Goal: Transaction & Acquisition: Purchase product/service

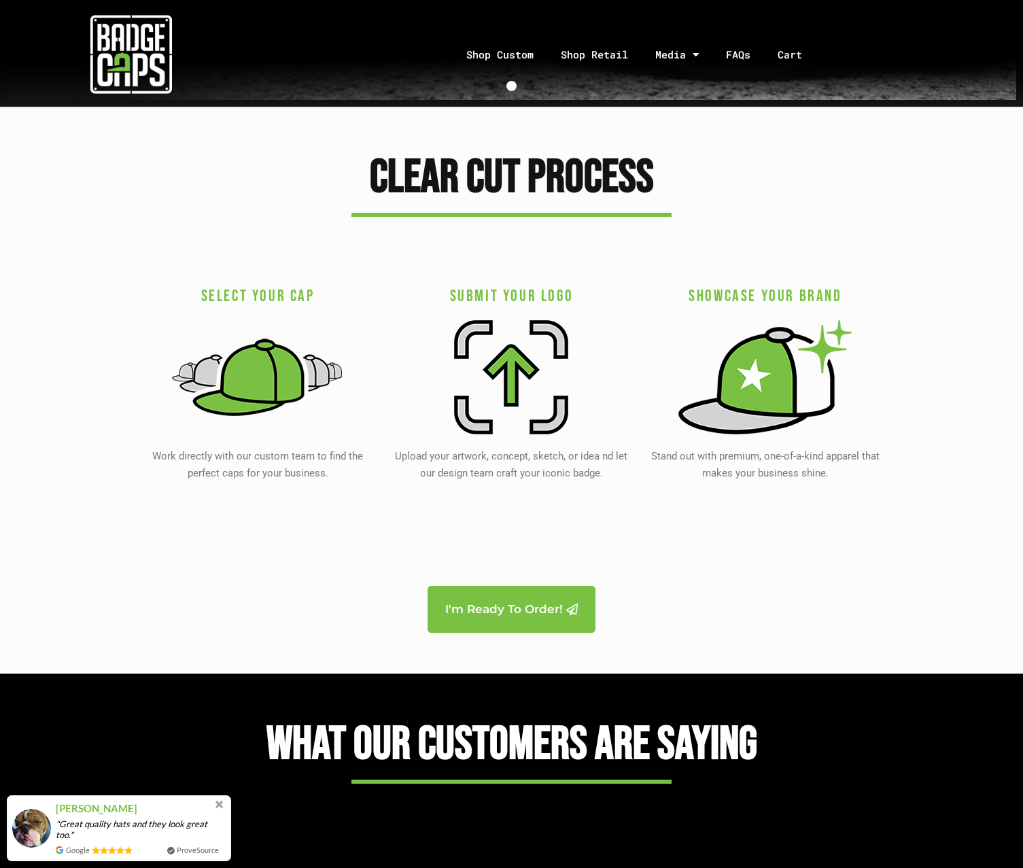
scroll to position [2583, 0]
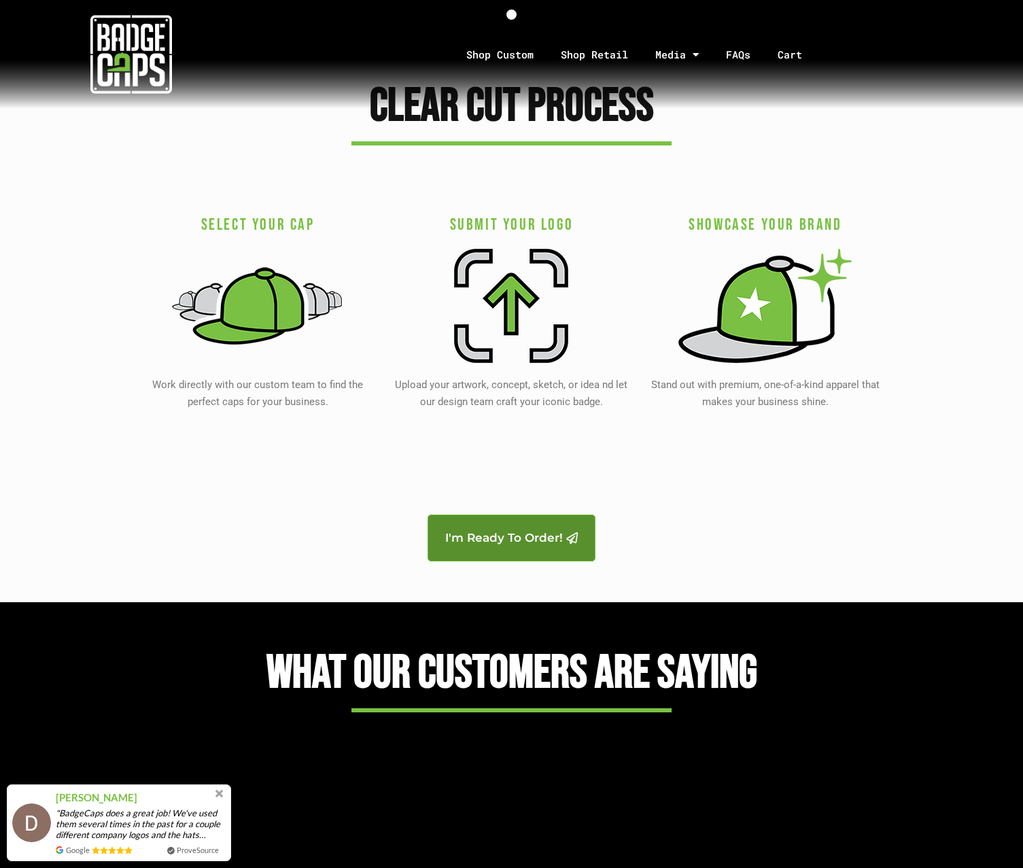
click at [491, 537] on span "I'm Ready To Order!" at bounding box center [504, 538] width 118 height 12
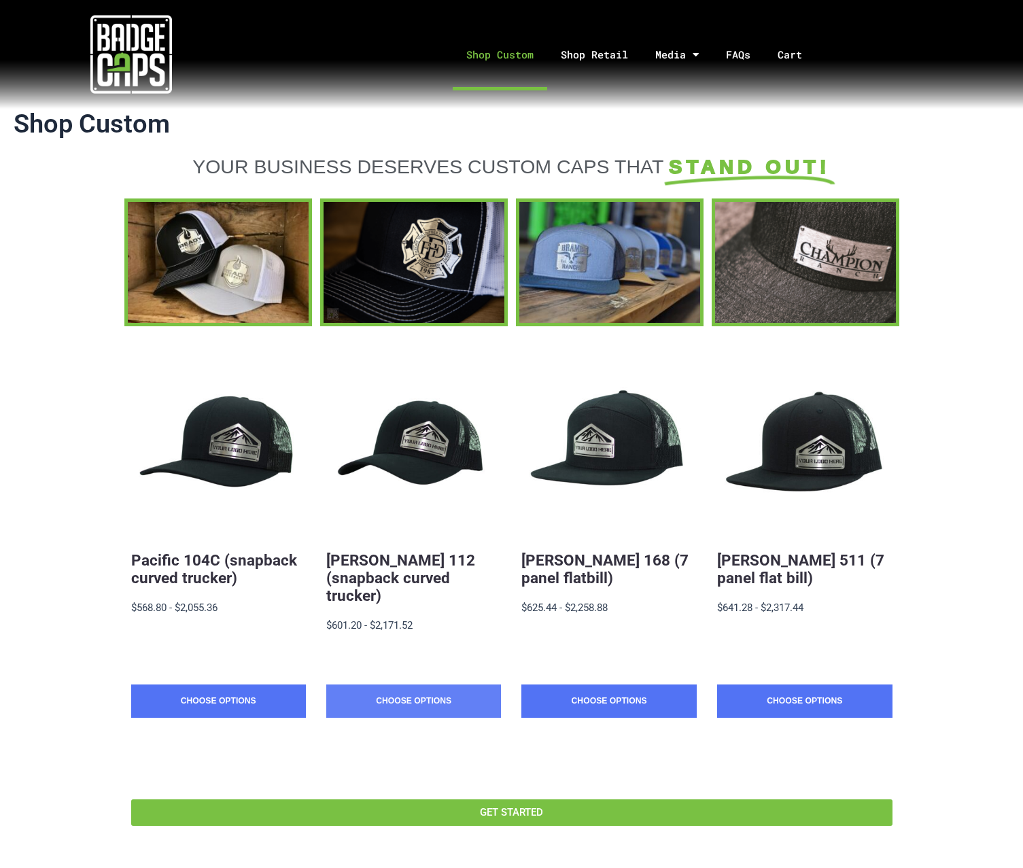
click at [421, 684] on link "Choose Options" at bounding box center [413, 701] width 175 height 34
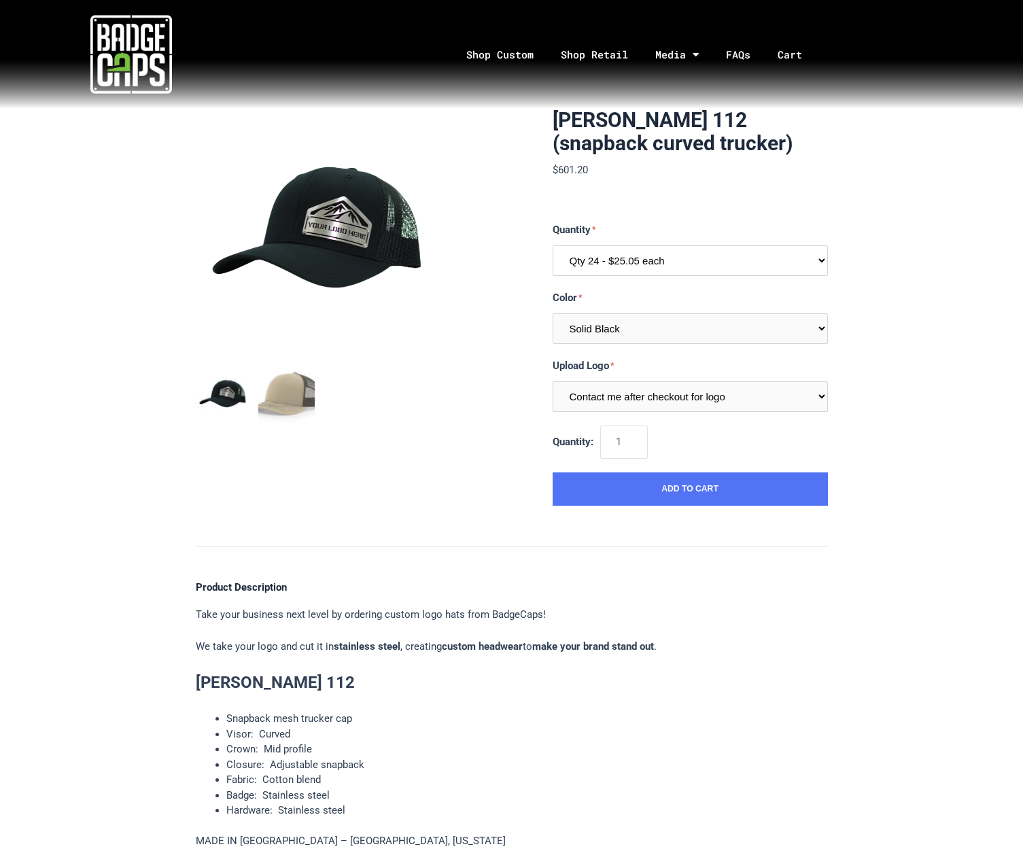
click at [663, 253] on select "Qty 24 - $25.05 each Qty 48 - $24.24 each Qty 96 - $22.62 each" at bounding box center [690, 260] width 275 height 31
select select "199"
click at [553, 245] on select "Qty 24 - $25.05 each Qty 48 - $24.24 each Qty 96 - $22.62 each" at bounding box center [690, 260] width 275 height 31
click at [685, 414] on form "Quantity Qty 24 - $25.05 each Qty 48 - $24.24 each Qty 96 - $22.62 each Color M…" at bounding box center [690, 364] width 275 height 284
click at [685, 407] on select "Contact me after checkout for logo" at bounding box center [690, 396] width 275 height 31
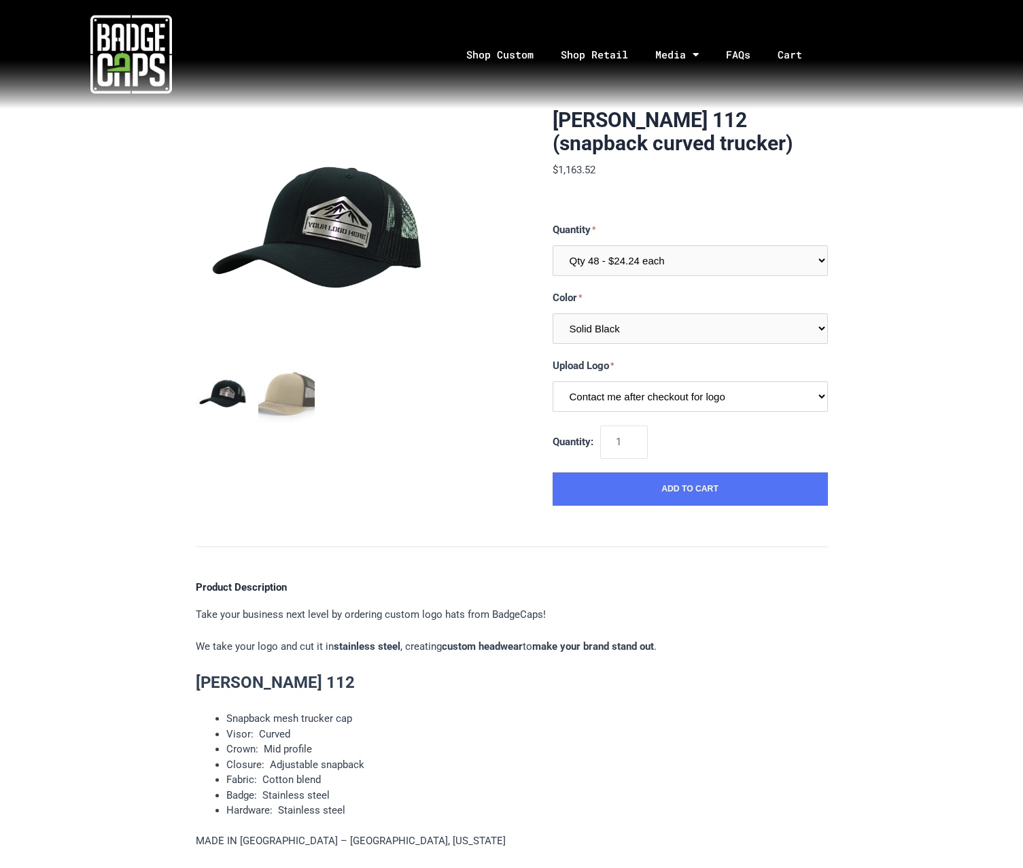
click at [685, 407] on select "Contact me after checkout for logo" at bounding box center [690, 396] width 275 height 31
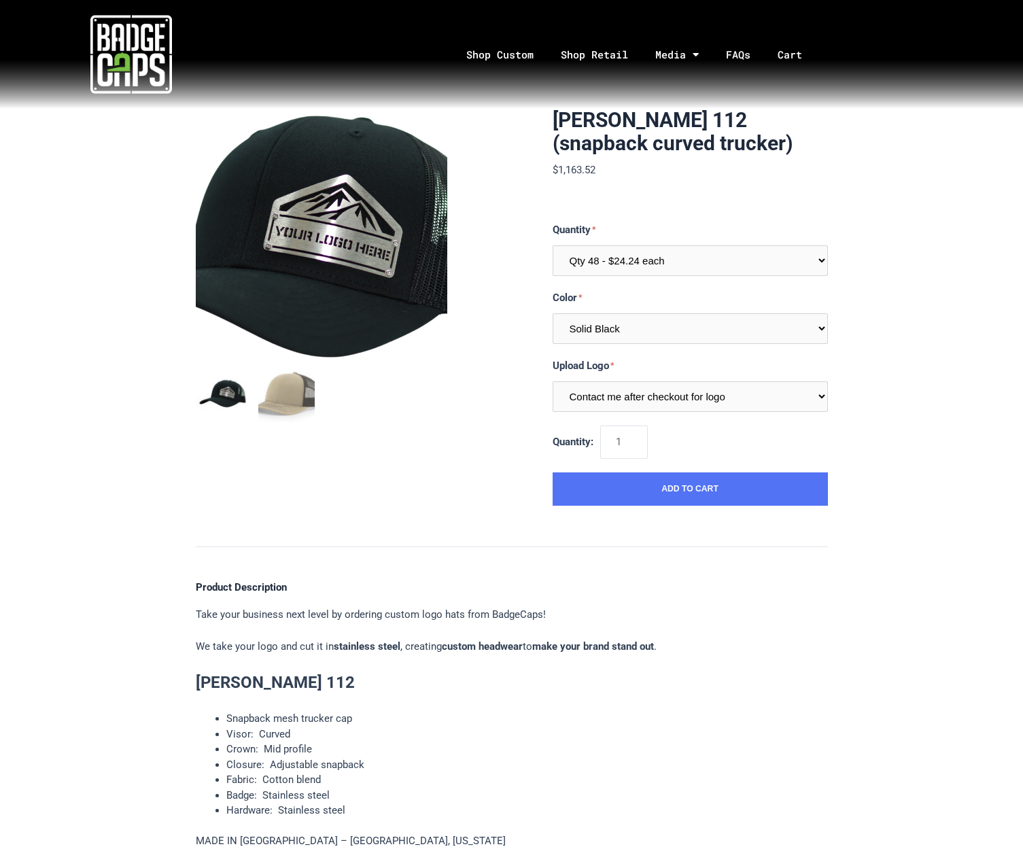
click at [331, 226] on img at bounding box center [321, 234] width 251 height 251
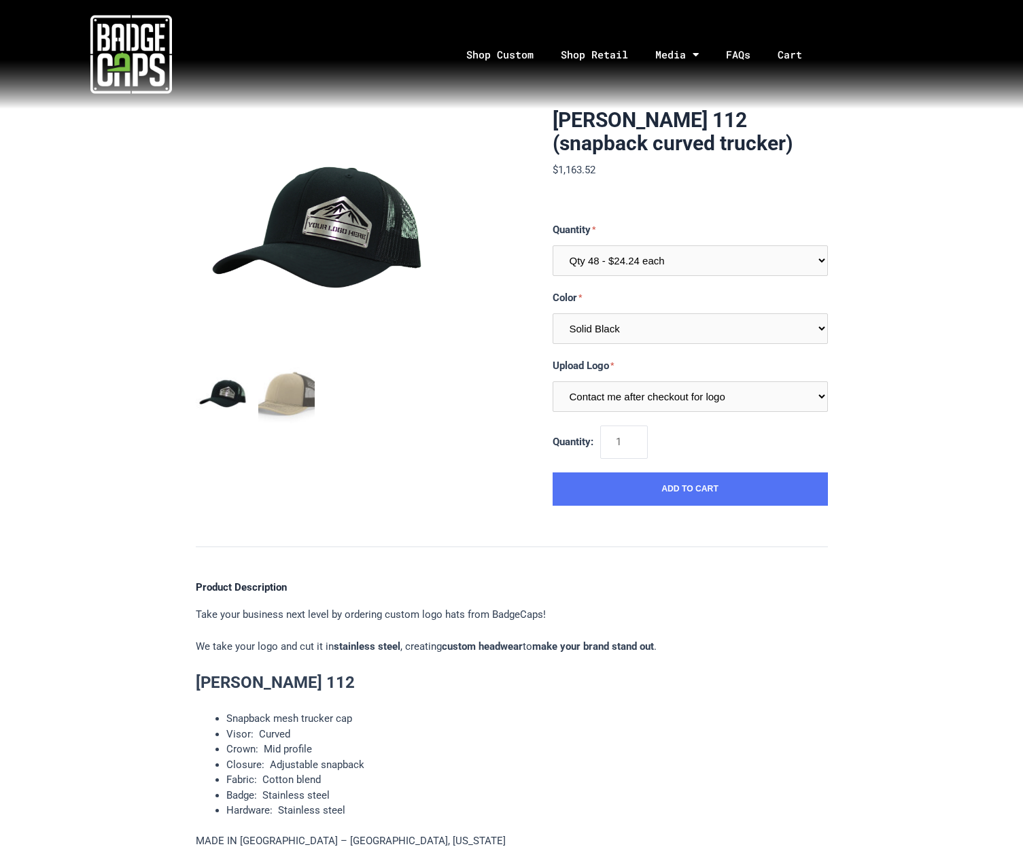
click at [670, 344] on div "Quantity Qty 24 - $25.05 each Qty 48 - $24.24 each Qty 96 - $22.62 each Color M…" at bounding box center [690, 317] width 275 height 190
click at [669, 331] on select "Multiple Colors (Finalize After Checkout) Solid Black Black / Charcoal Charcoal…" at bounding box center [690, 328] width 275 height 31
select select "239"
click at [553, 313] on select "Multiple Colors (Finalize After Checkout) Solid Black Black / Charcoal Charcoal…" at bounding box center [690, 328] width 275 height 31
click at [936, 326] on div "[PERSON_NAME] 112 (snapback curved trucker) $1,163.52 MSRP: $1,163.52 0 reviews…" at bounding box center [511, 601] width 1023 height 985
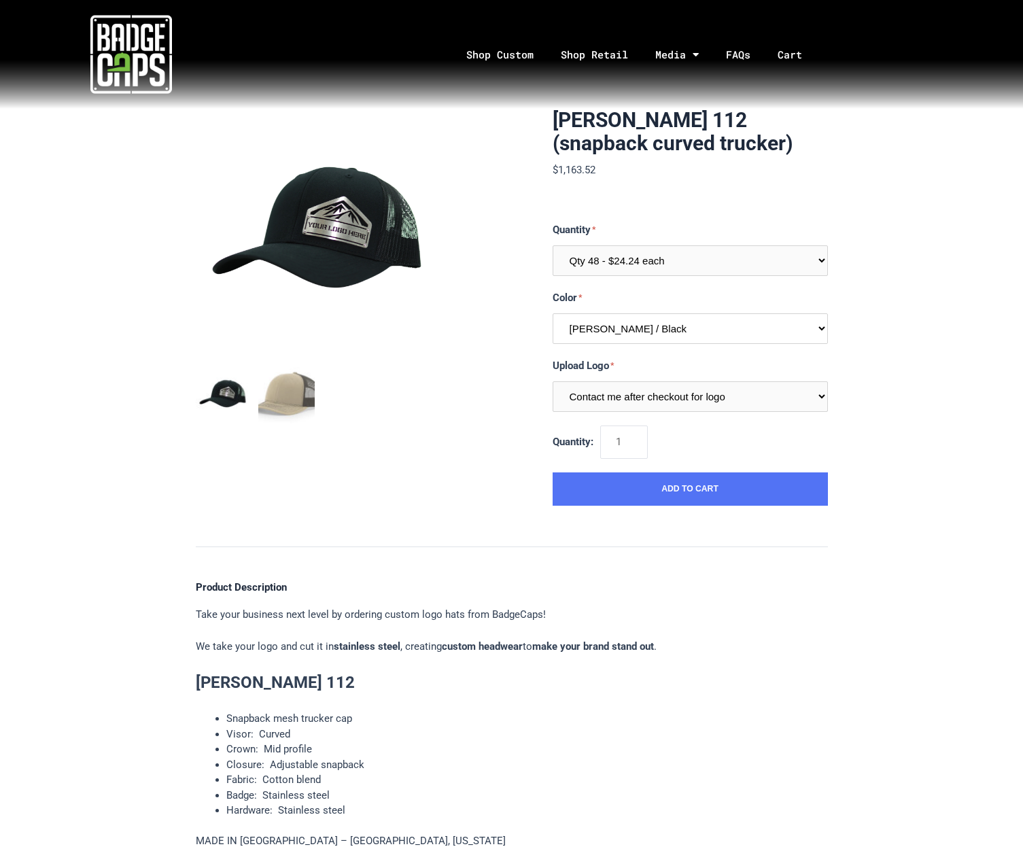
click at [703, 321] on select "Multiple Colors (Finalize After Checkout) Solid Black Black / Charcoal Charcoal…" at bounding box center [690, 328] width 275 height 31
click at [487, 58] on link "Shop Custom" at bounding box center [500, 54] width 94 height 71
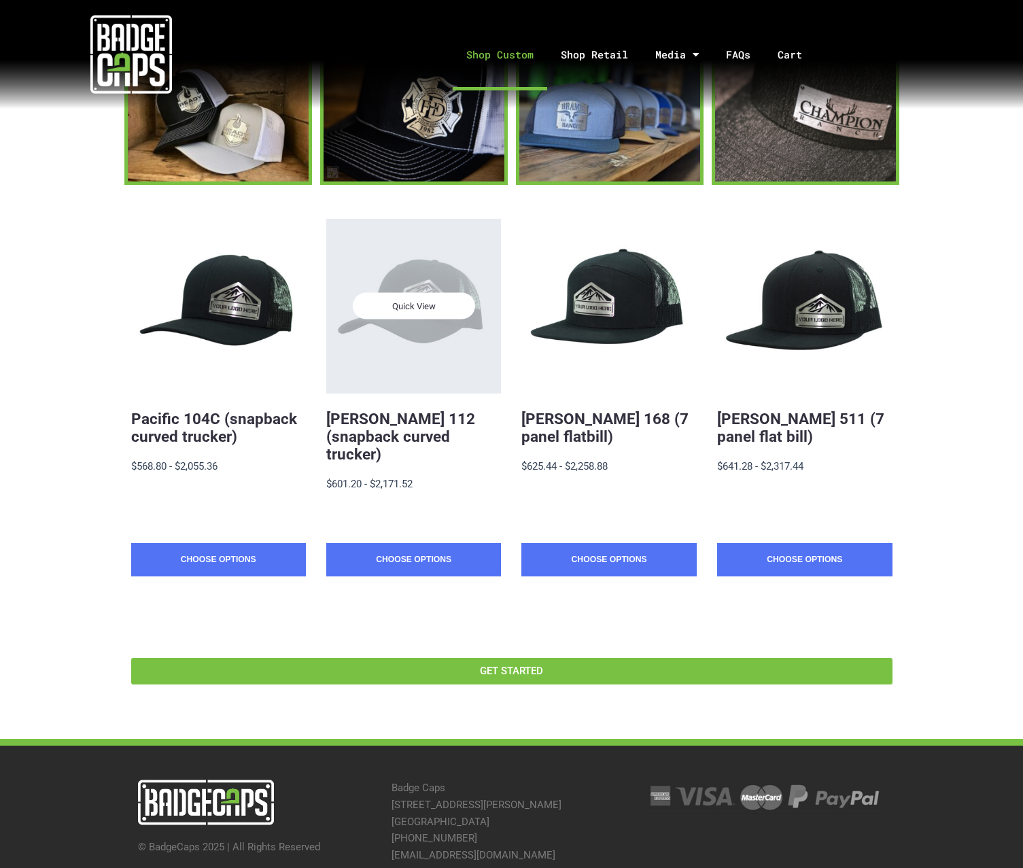
scroll to position [186, 0]
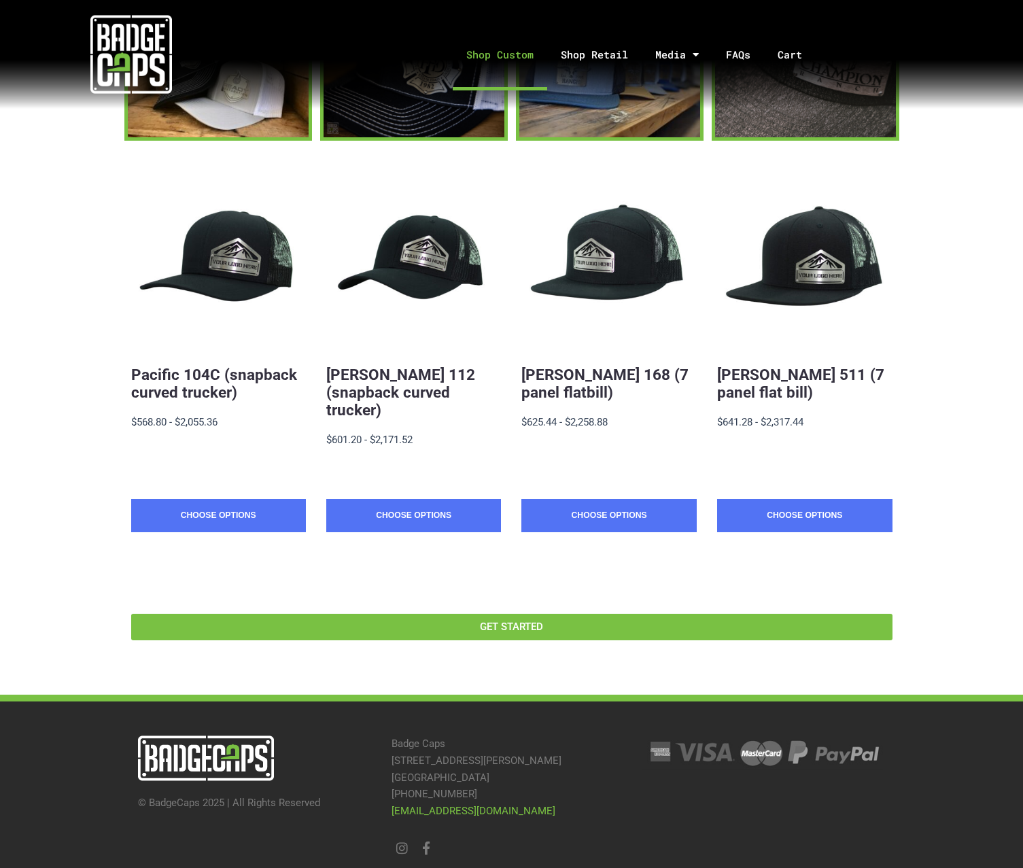
click at [430, 805] on link "[EMAIL_ADDRESS][DOMAIN_NAME]" at bounding box center [473, 811] width 164 height 12
